Goal: Task Accomplishment & Management: Use online tool/utility

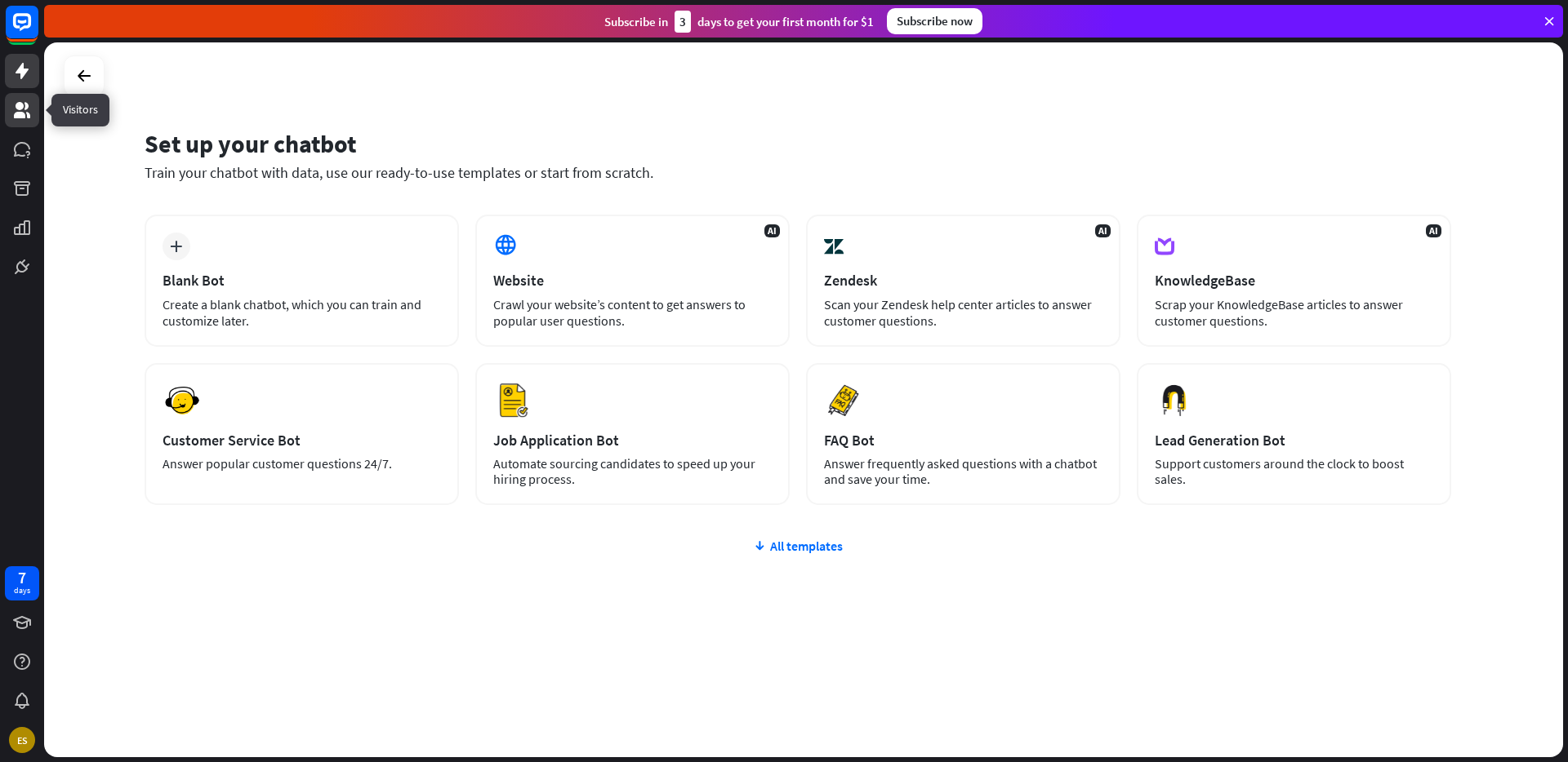
click at [28, 115] on icon at bounding box center [21, 110] width 16 height 16
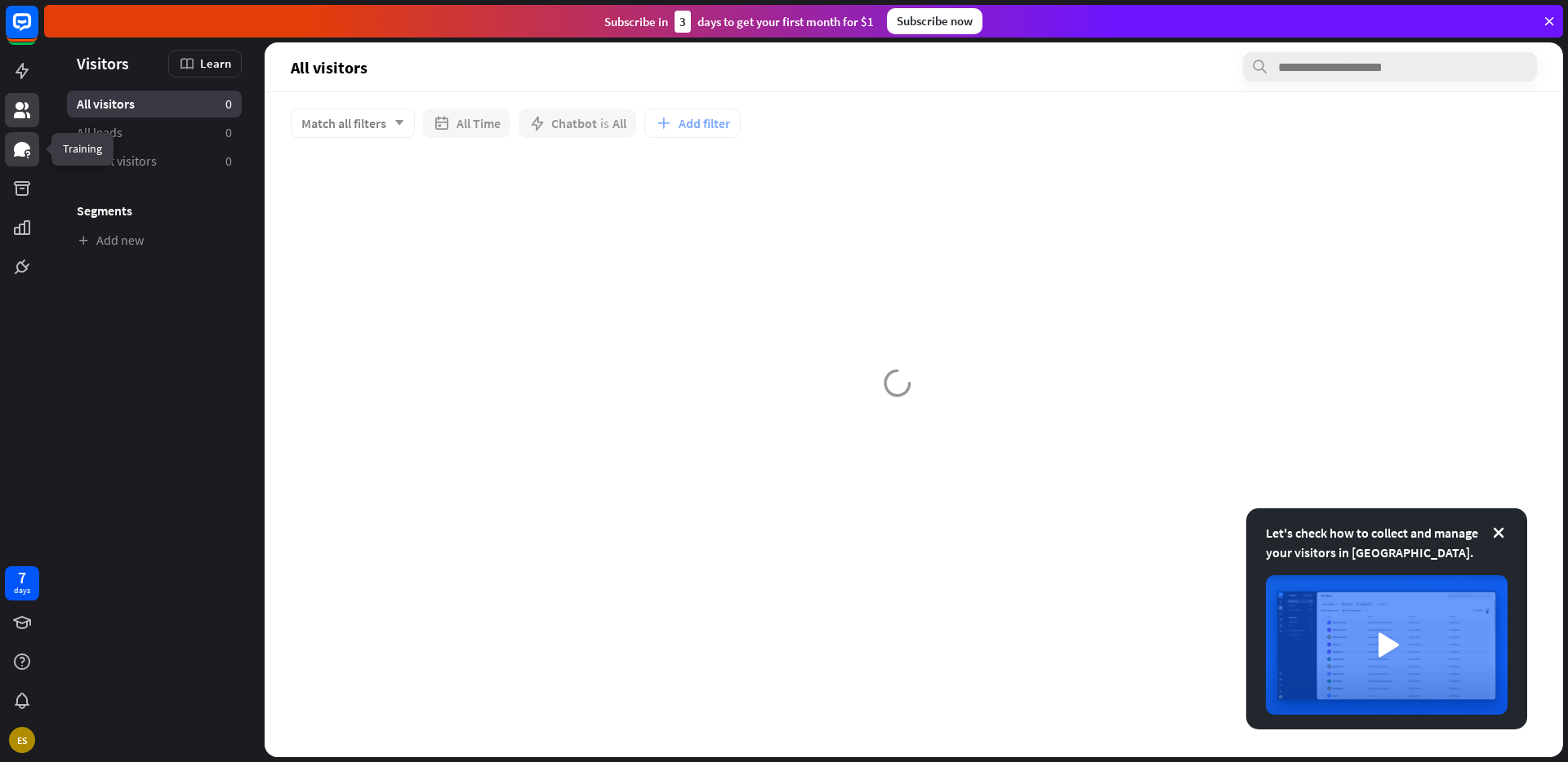
click at [18, 146] on icon at bounding box center [21, 148] width 16 height 14
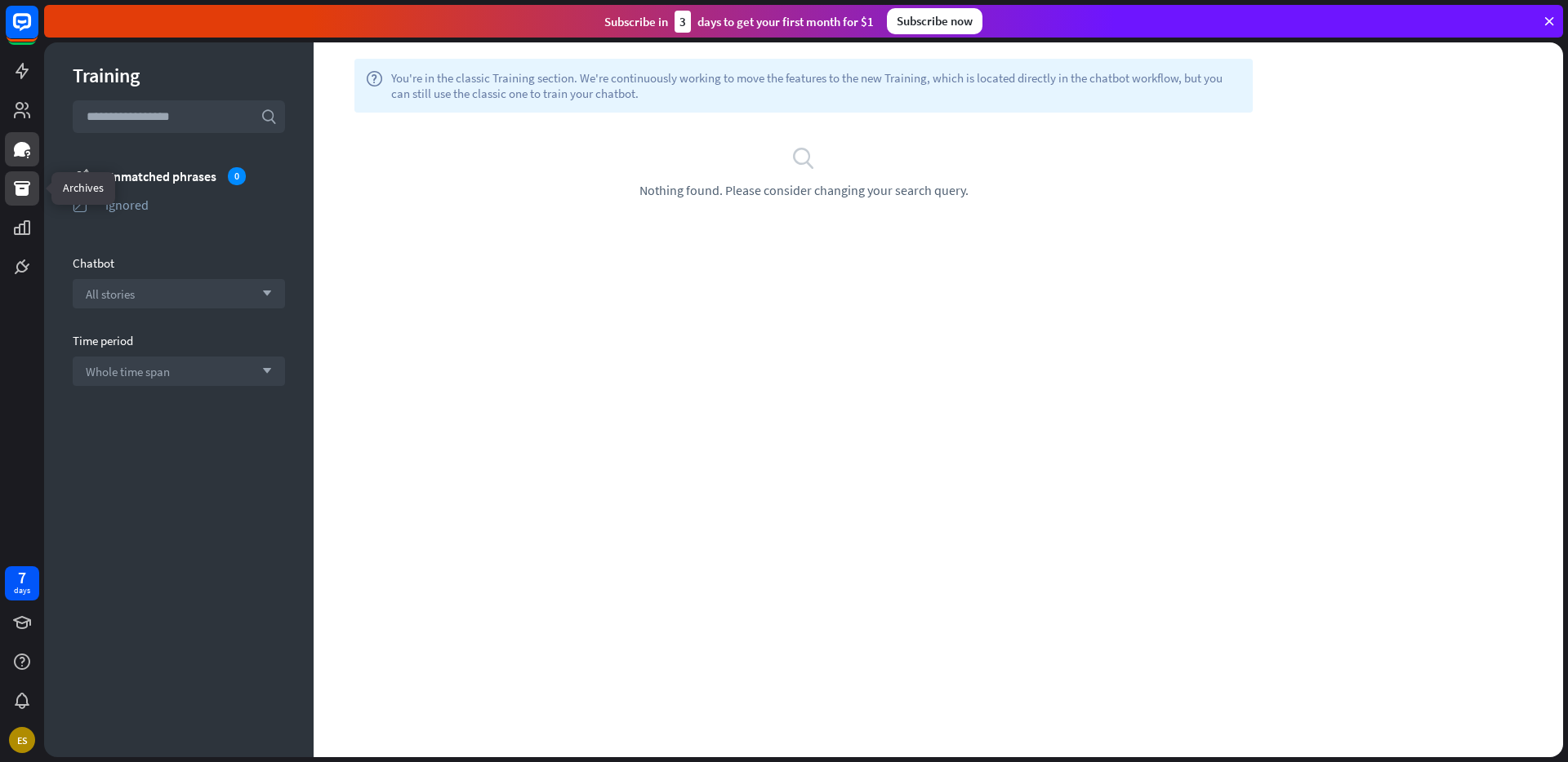
click at [25, 183] on icon at bounding box center [22, 189] width 19 height 19
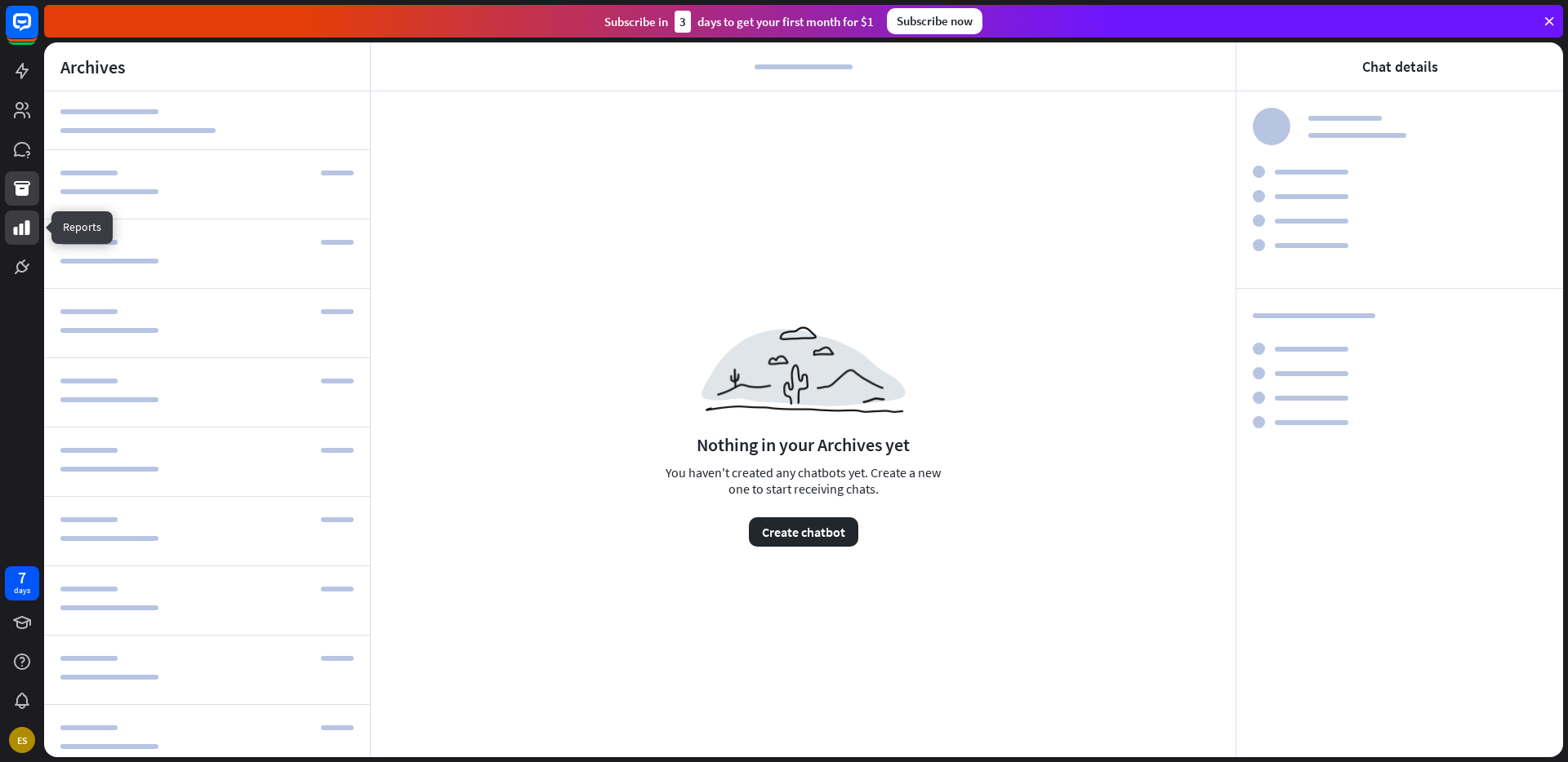
click at [19, 231] on icon at bounding box center [21, 227] width 16 height 14
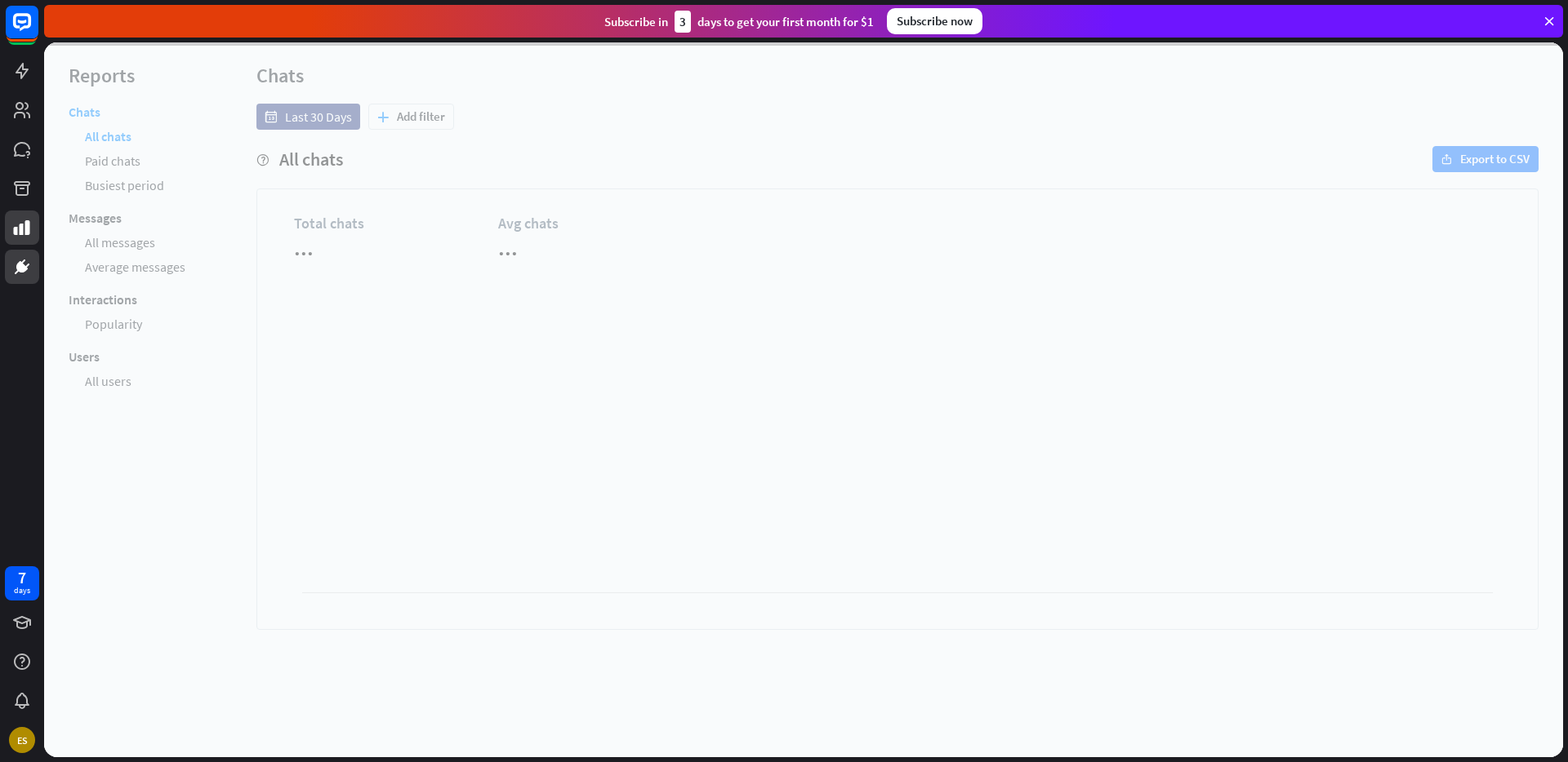
click at [21, 274] on icon at bounding box center [22, 267] width 19 height 19
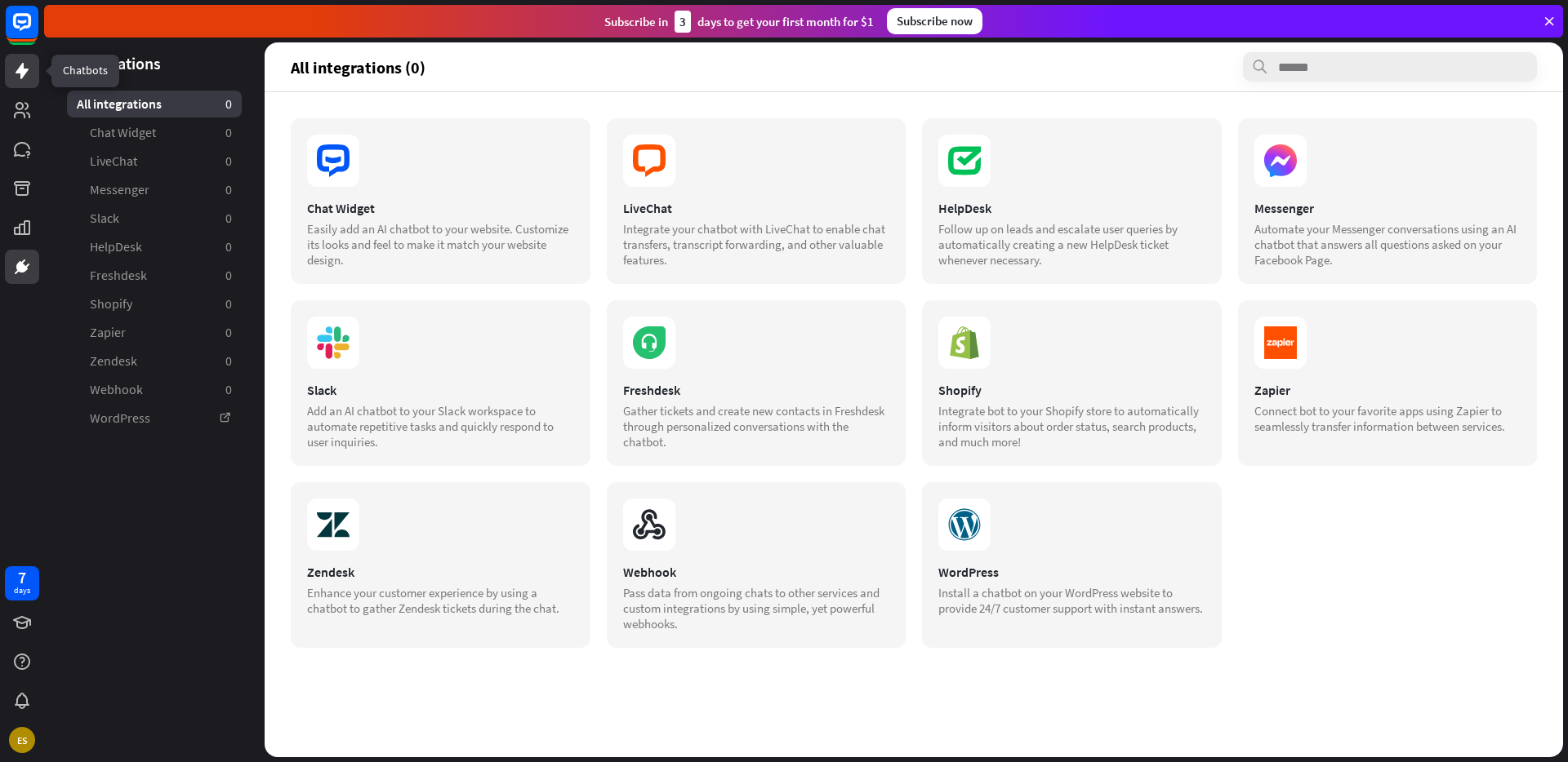
click at [16, 74] on icon at bounding box center [22, 71] width 19 height 19
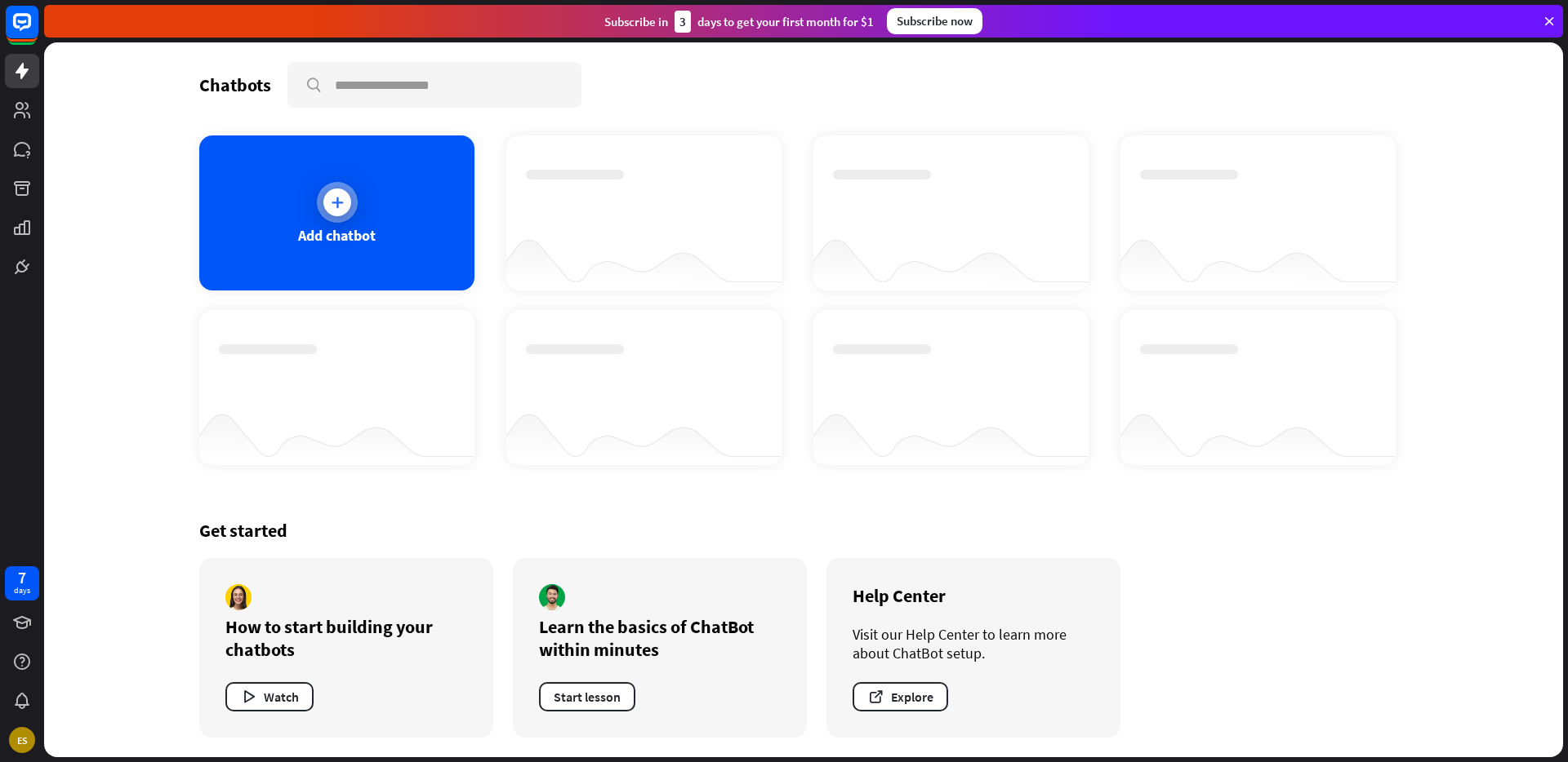
click at [361, 180] on div "Add chatbot" at bounding box center [336, 213] width 275 height 155
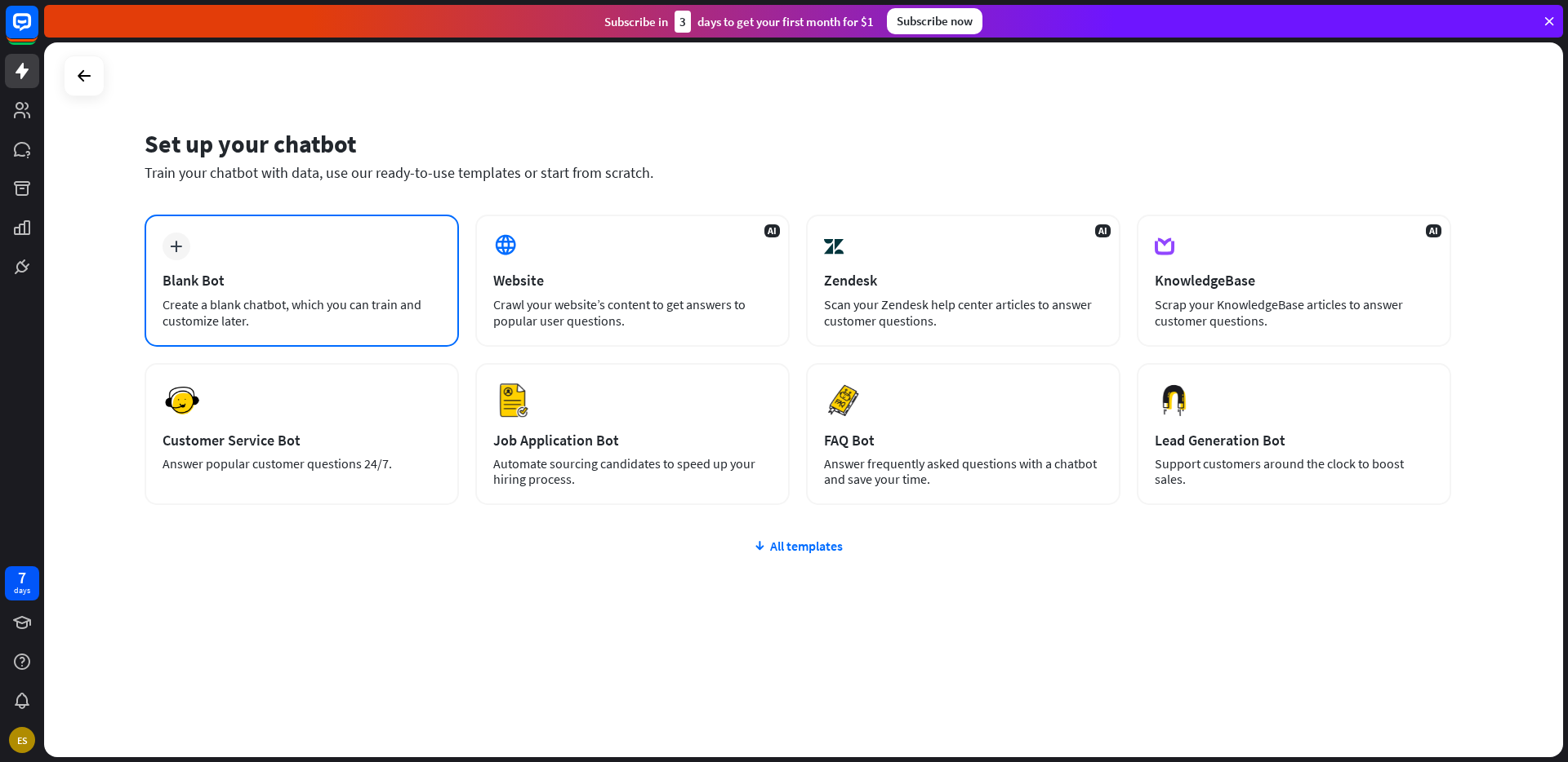
click at [351, 276] on div "Blank Bot" at bounding box center [302, 280] width 279 height 19
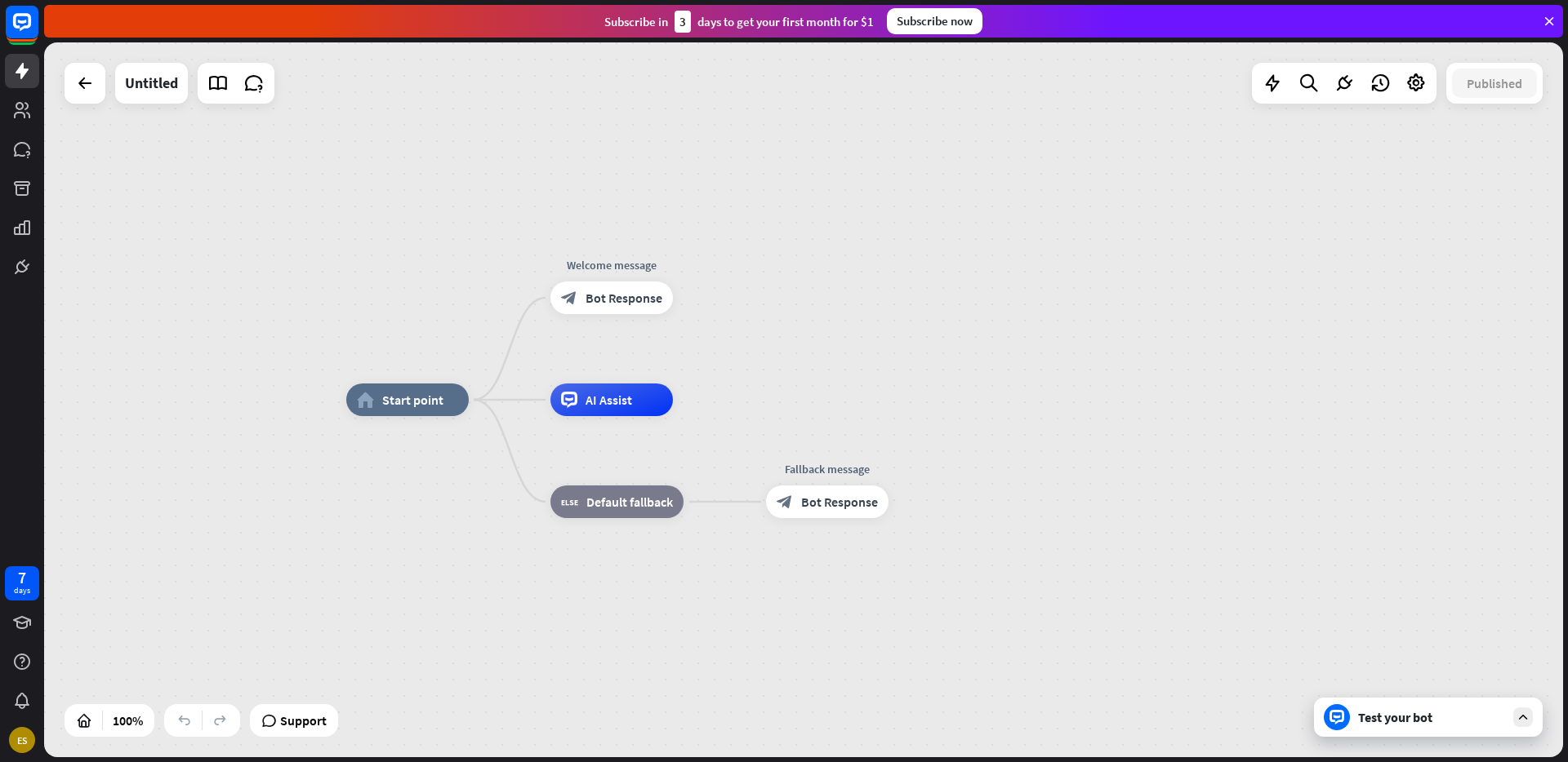
click at [784, 381] on div "home_2 Start point Welcome message block_bot_response Bot Response AI Assist bl…" at bounding box center [804, 399] width 1519 height 715
click at [64, 84] on div at bounding box center [84, 83] width 41 height 41
click at [77, 88] on icon at bounding box center [84, 83] width 19 height 19
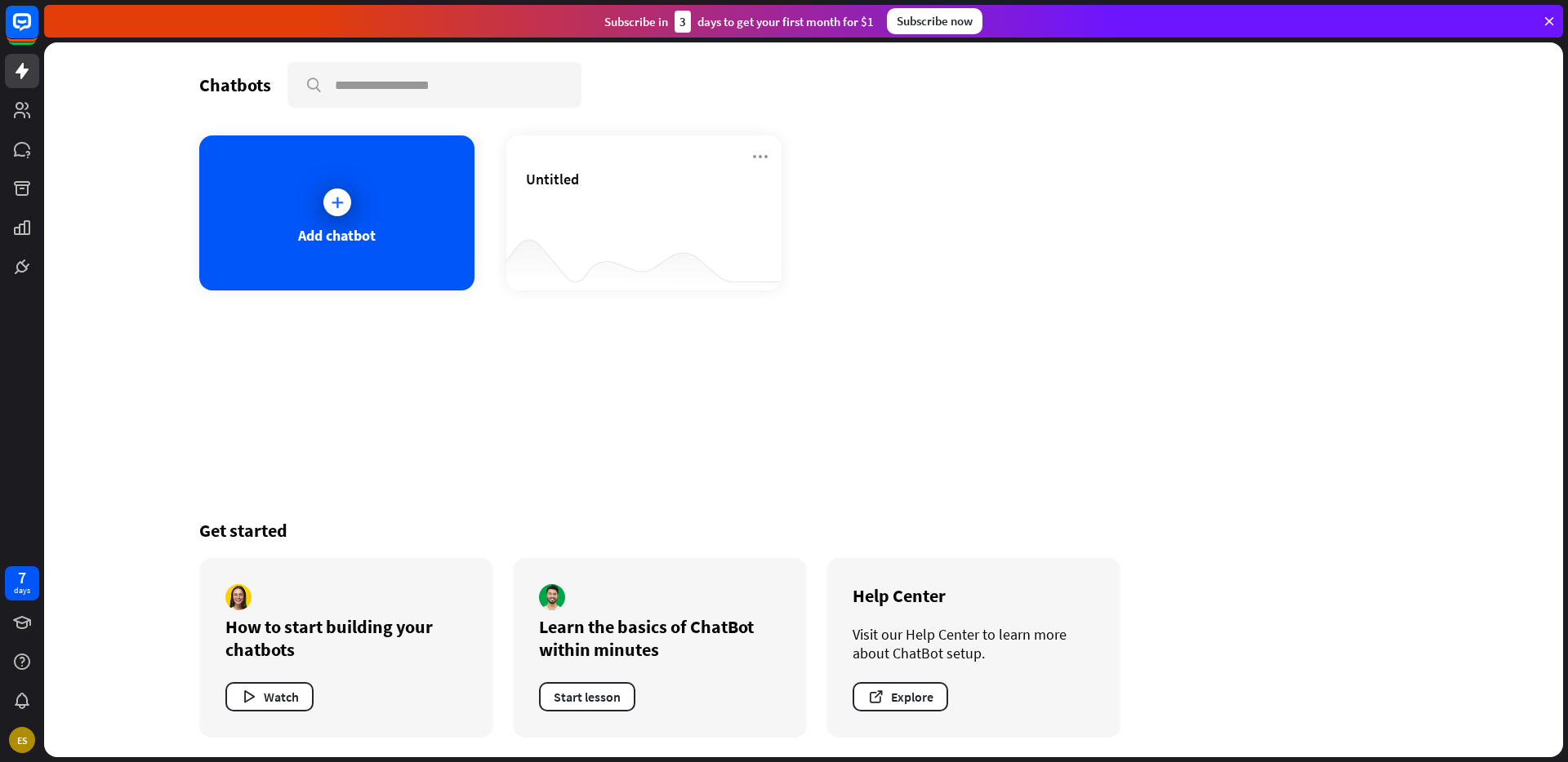
click at [906, 424] on div "Chatbots search Add chatbot Untitled Get started How to start building your cha…" at bounding box center [804, 399] width 1307 height 715
